Goal: Transaction & Acquisition: Purchase product/service

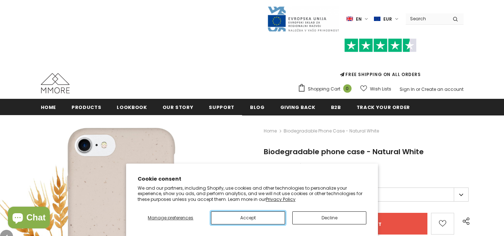
click at [247, 219] on button "Accept" at bounding box center [248, 217] width 74 height 13
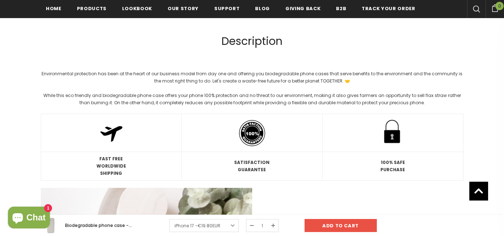
scroll to position [101, 0]
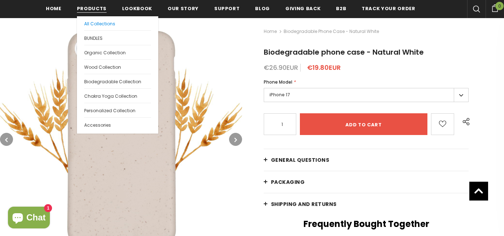
click at [87, 25] on span "All Collections" at bounding box center [99, 24] width 31 height 6
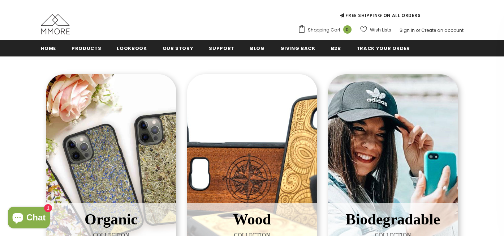
scroll to position [119, 0]
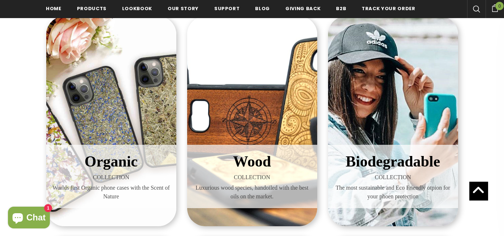
click at [120, 161] on span "Organic" at bounding box center [111, 161] width 53 height 17
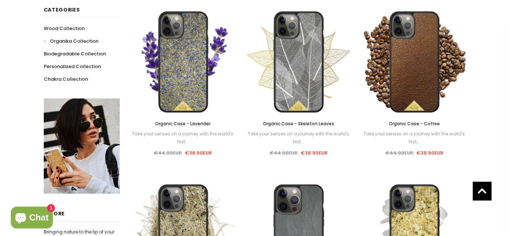
scroll to position [91, 0]
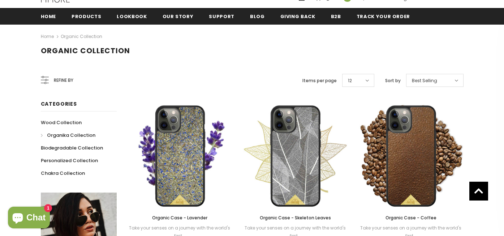
click at [58, 82] on span "Refine by" at bounding box center [64, 80] width 20 height 8
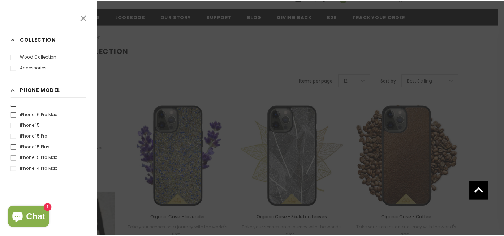
scroll to position [0, 0]
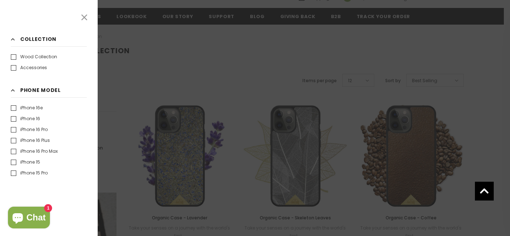
click at [82, 16] on icon at bounding box center [84, 17] width 9 height 9
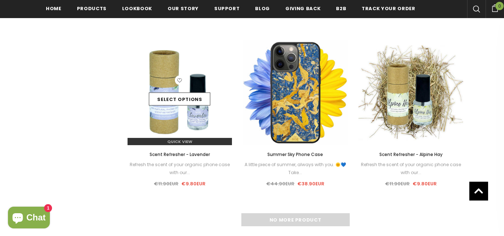
scroll to position [812, 0]
